Goal: Find specific page/section: Find specific page/section

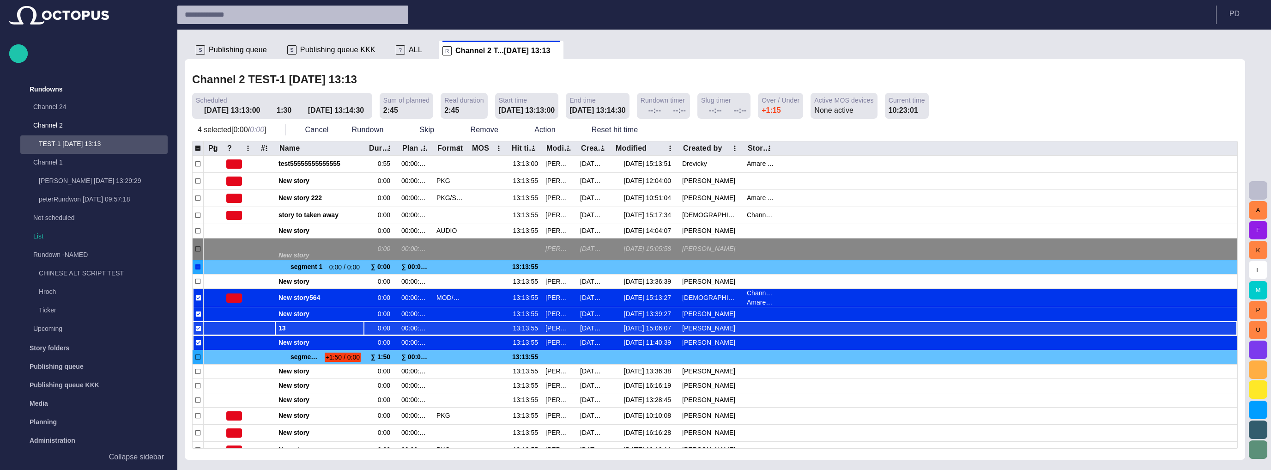
click at [314, 327] on span "13" at bounding box center [319, 328] width 82 height 9
click at [445, 323] on div at bounding box center [450, 328] width 35 height 14
click at [310, 329] on span "13" at bounding box center [319, 328] width 82 height 9
click at [248, 327] on div at bounding box center [240, 328] width 34 height 14
click at [464, 322] on div at bounding box center [450, 328] width 35 height 14
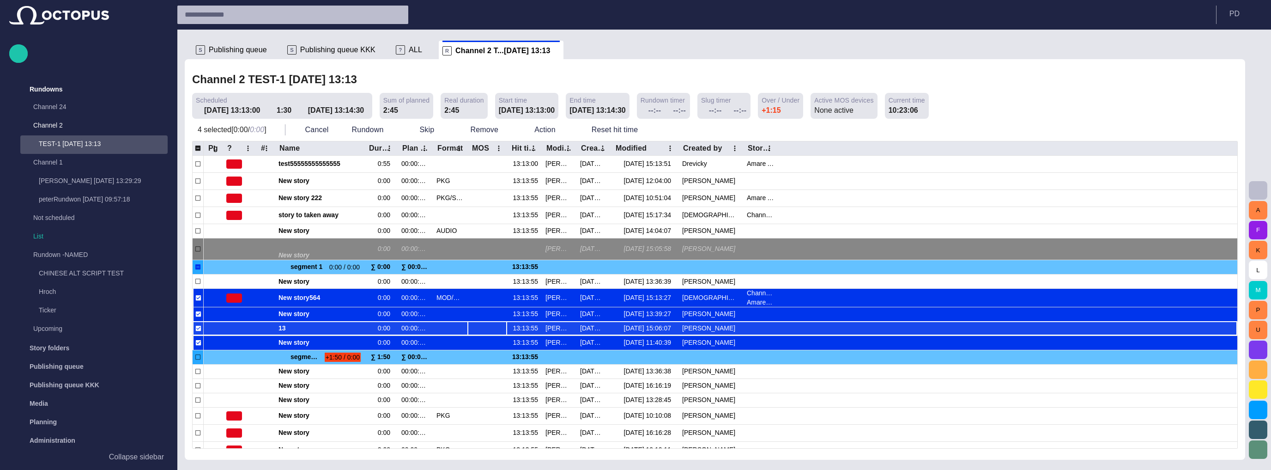
click at [480, 324] on div at bounding box center [487, 328] width 40 height 14
click at [895, 329] on div at bounding box center [1005, 328] width 454 height 14
click at [226, 329] on div at bounding box center [240, 328] width 34 height 14
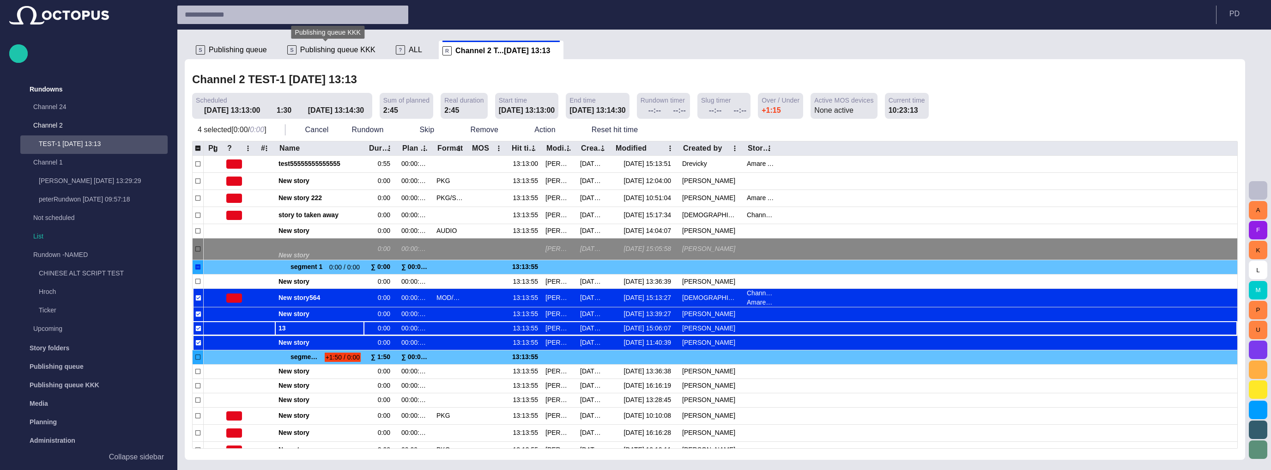
click at [310, 46] on span "Publishing queue KKK" at bounding box center [337, 49] width 75 height 9
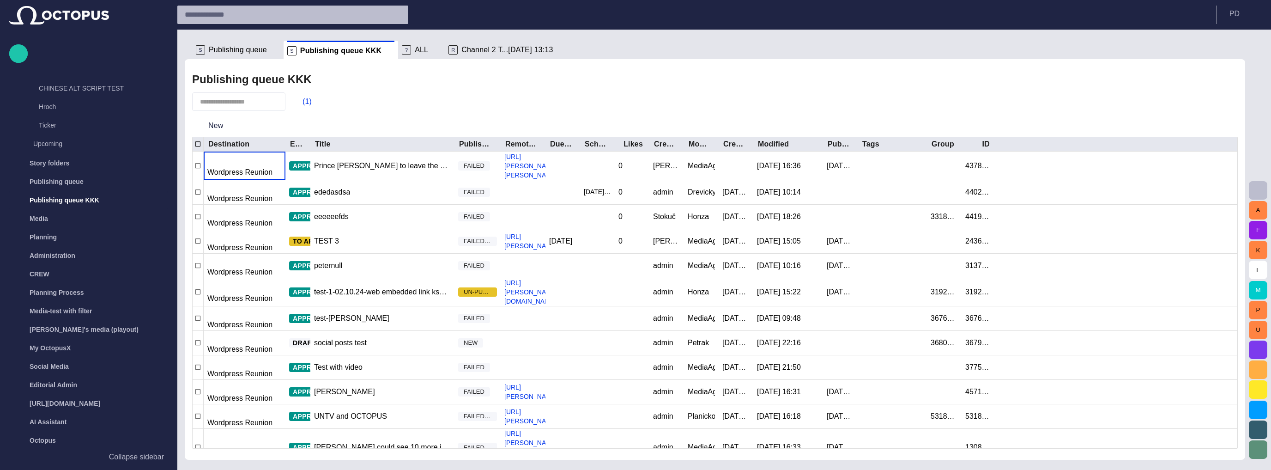
scroll to position [187, 0]
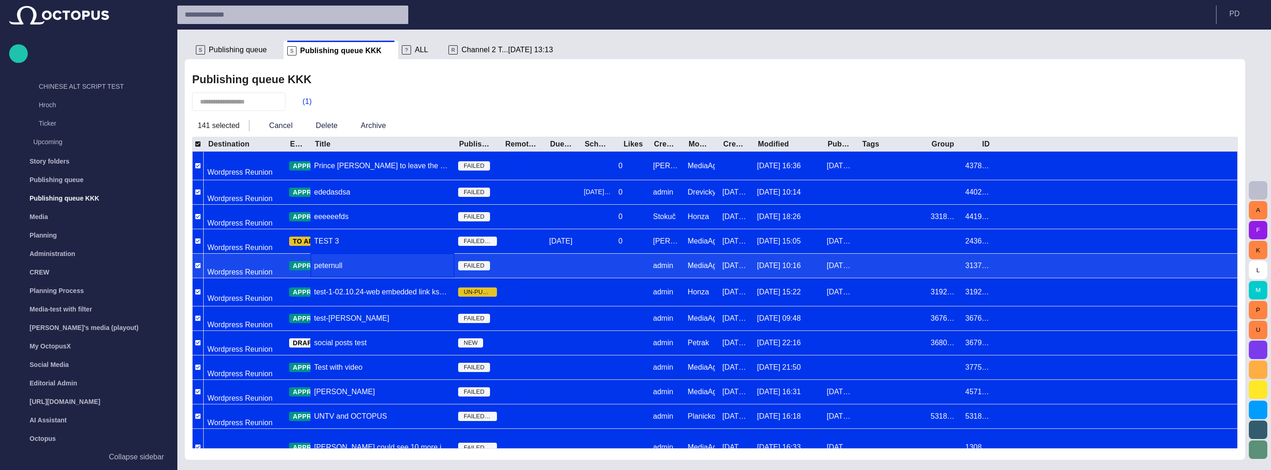
click at [377, 254] on div "peternull" at bounding box center [382, 266] width 144 height 24
click at [401, 254] on div "peternull" at bounding box center [382, 266] width 144 height 24
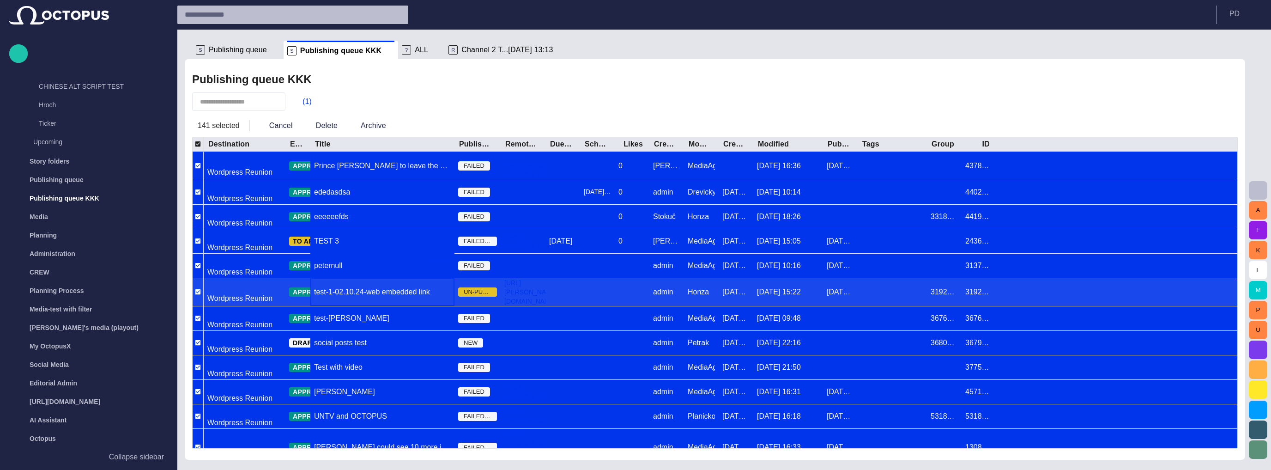
click at [373, 278] on div "test-1-02.10.24-web embedded link ksdfjasldjklj" at bounding box center [382, 292] width 144 height 28
click at [595, 278] on div at bounding box center [597, 292] width 27 height 28
click at [537, 278] on link "[URL][PERSON_NAME][DOMAIN_NAME]" at bounding box center [531, 292] width 60 height 28
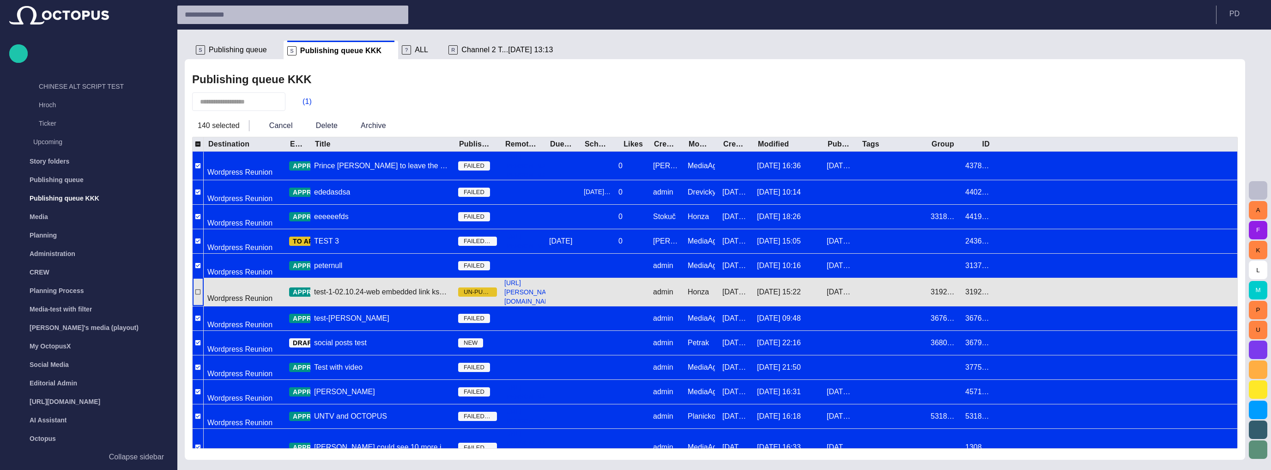
click at [197, 278] on div at bounding box center [198, 292] width 11 height 28
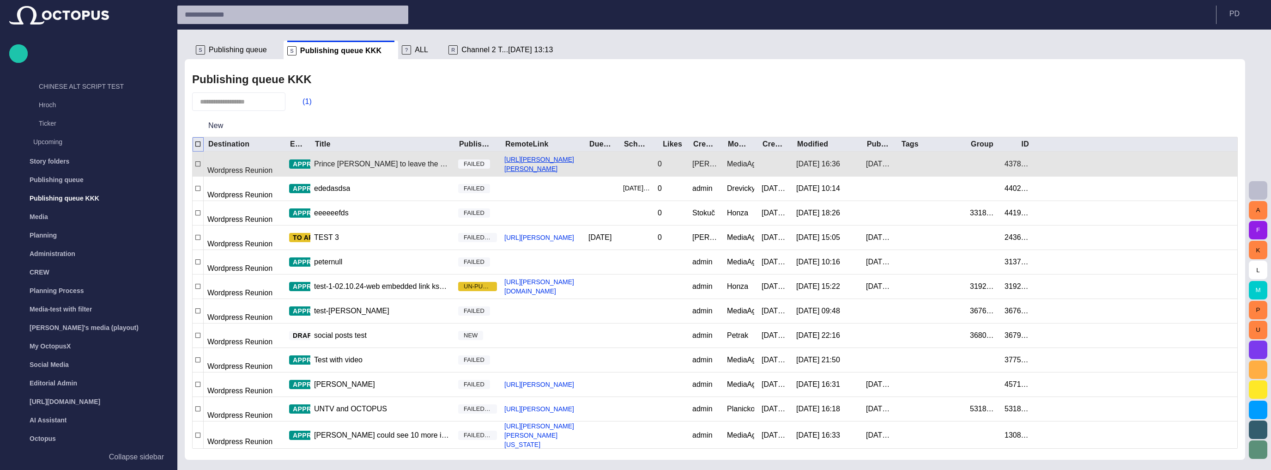
drag, startPoint x: 547, startPoint y: 145, endPoint x: 577, endPoint y: 153, distance: 31.5
click at [587, 143] on div at bounding box center [584, 144] width 5 height 14
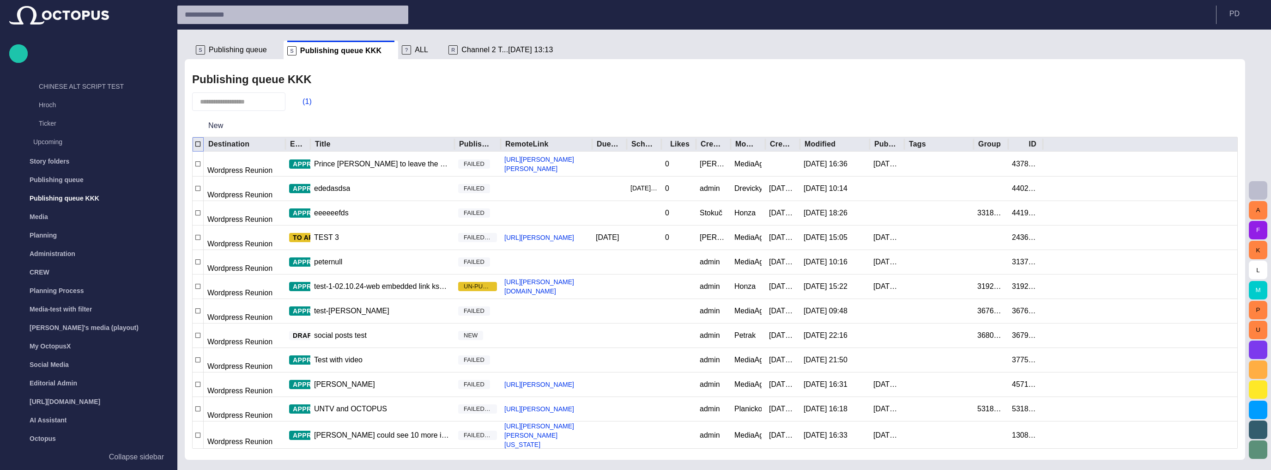
click at [193, 146] on div at bounding box center [198, 144] width 11 height 14
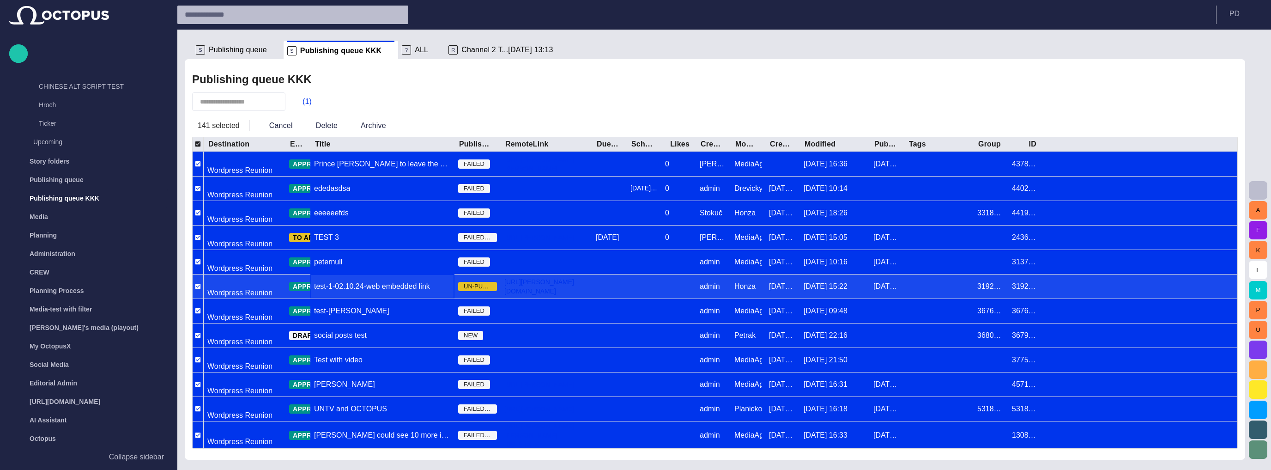
click at [404, 274] on div "test-1-02.10.24-web embedded link ksdfjasldjklj" at bounding box center [382, 286] width 144 height 24
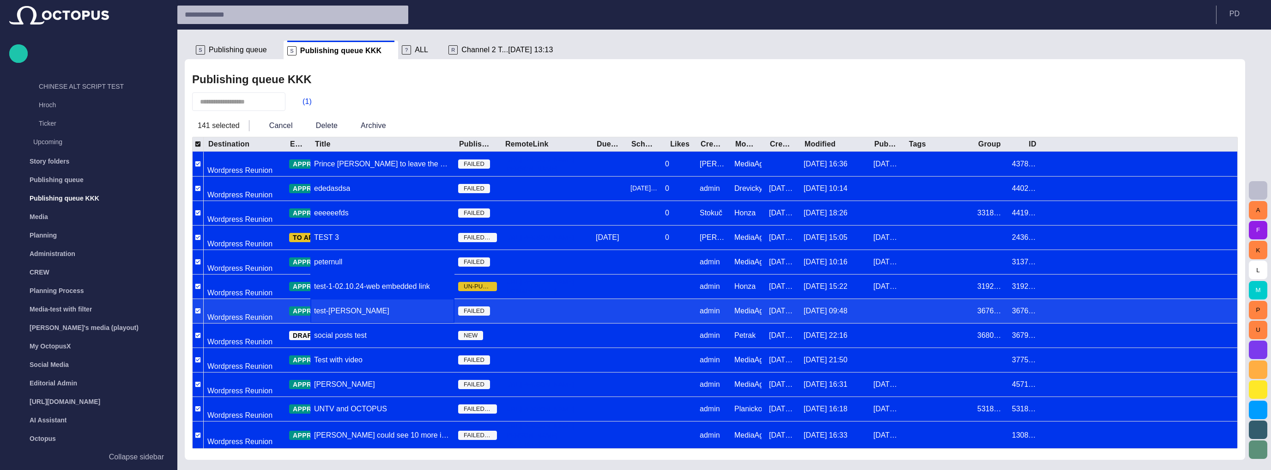
click at [389, 299] on div "test-[PERSON_NAME]" at bounding box center [382, 311] width 144 height 24
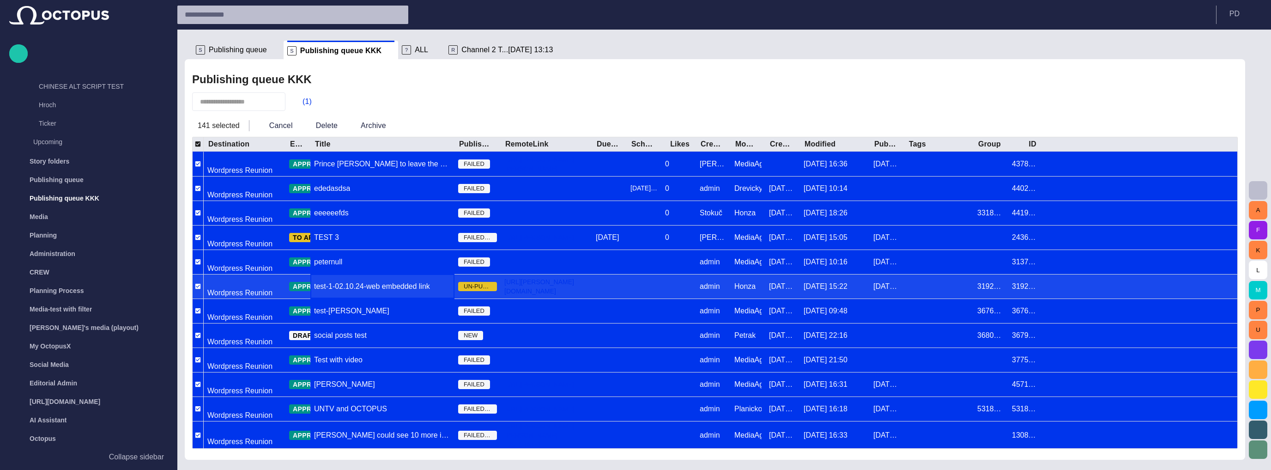
click at [386, 274] on div "test-1-02.10.24-web embedded link ksdfjasldjklj" at bounding box center [382, 286] width 144 height 24
click at [351, 281] on div "test-1-02.10.24-web embedded link ksdfjasldjklj" at bounding box center [382, 286] width 137 height 10
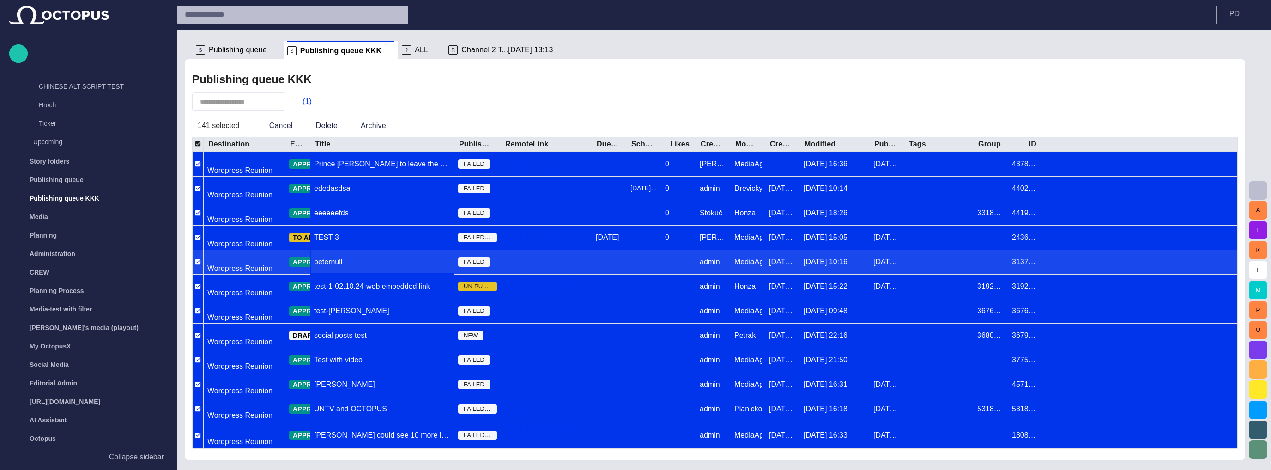
click at [390, 250] on div "peternull" at bounding box center [382, 262] width 144 height 24
